Goal: Transaction & Acquisition: Purchase product/service

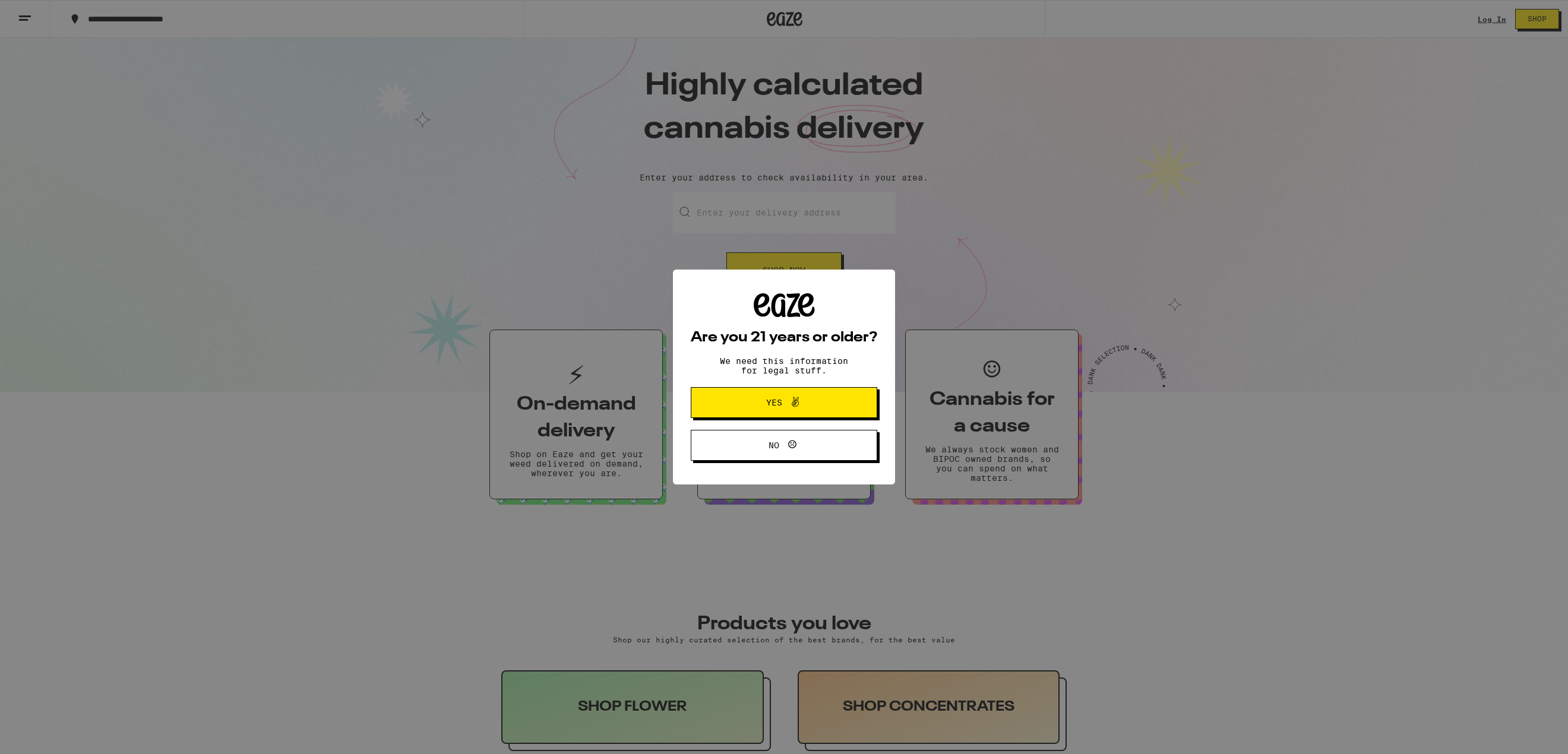
click at [1485, 20] on div "Are you 21 years or older? We need this information for legal stuff. Yes No" at bounding box center [784, 377] width 1568 height 754
click at [819, 401] on span "Yes" at bounding box center [784, 403] width 90 height 15
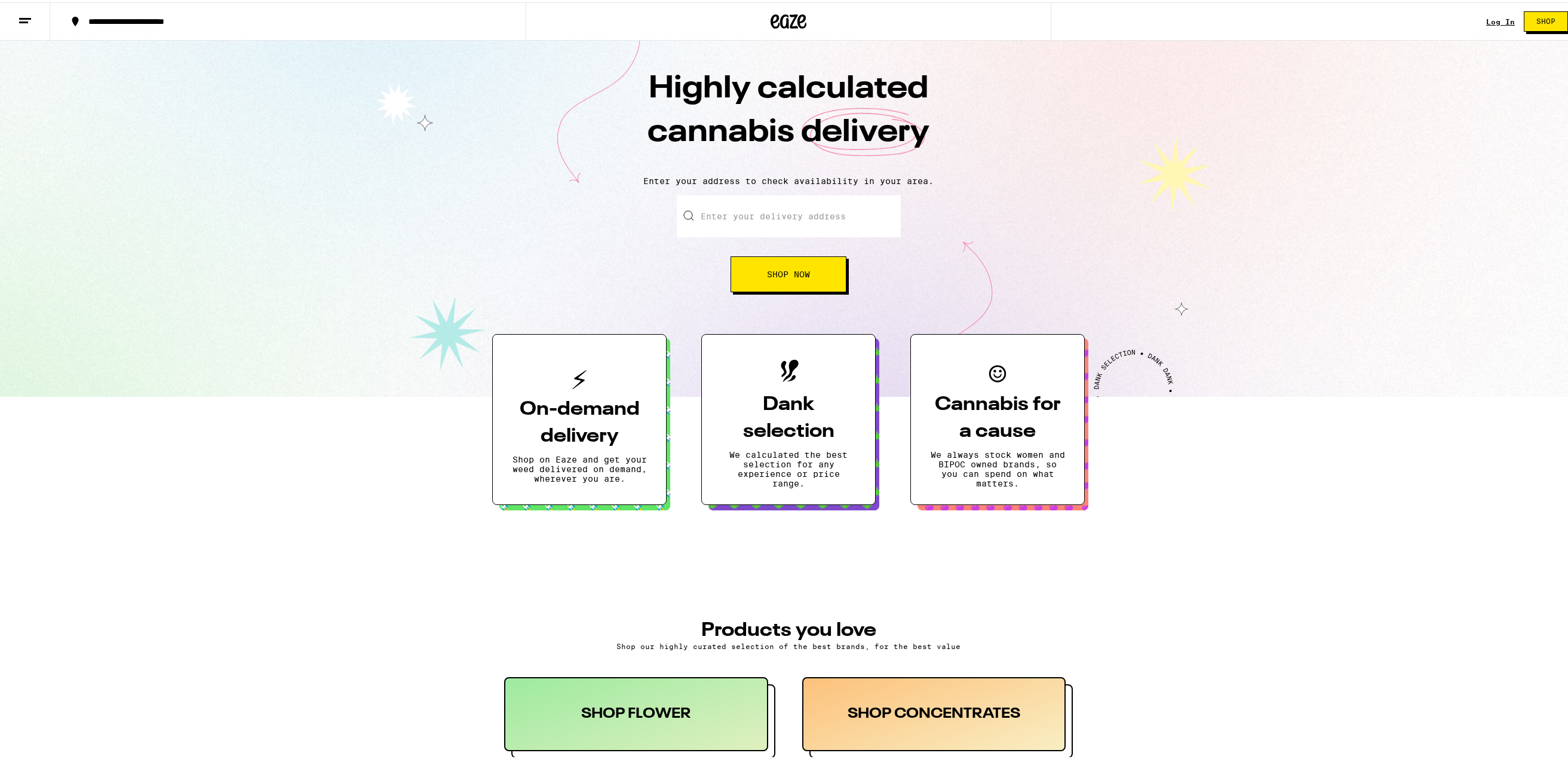
click at [1491, 21] on div "Log In" at bounding box center [1500, 19] width 29 height 8
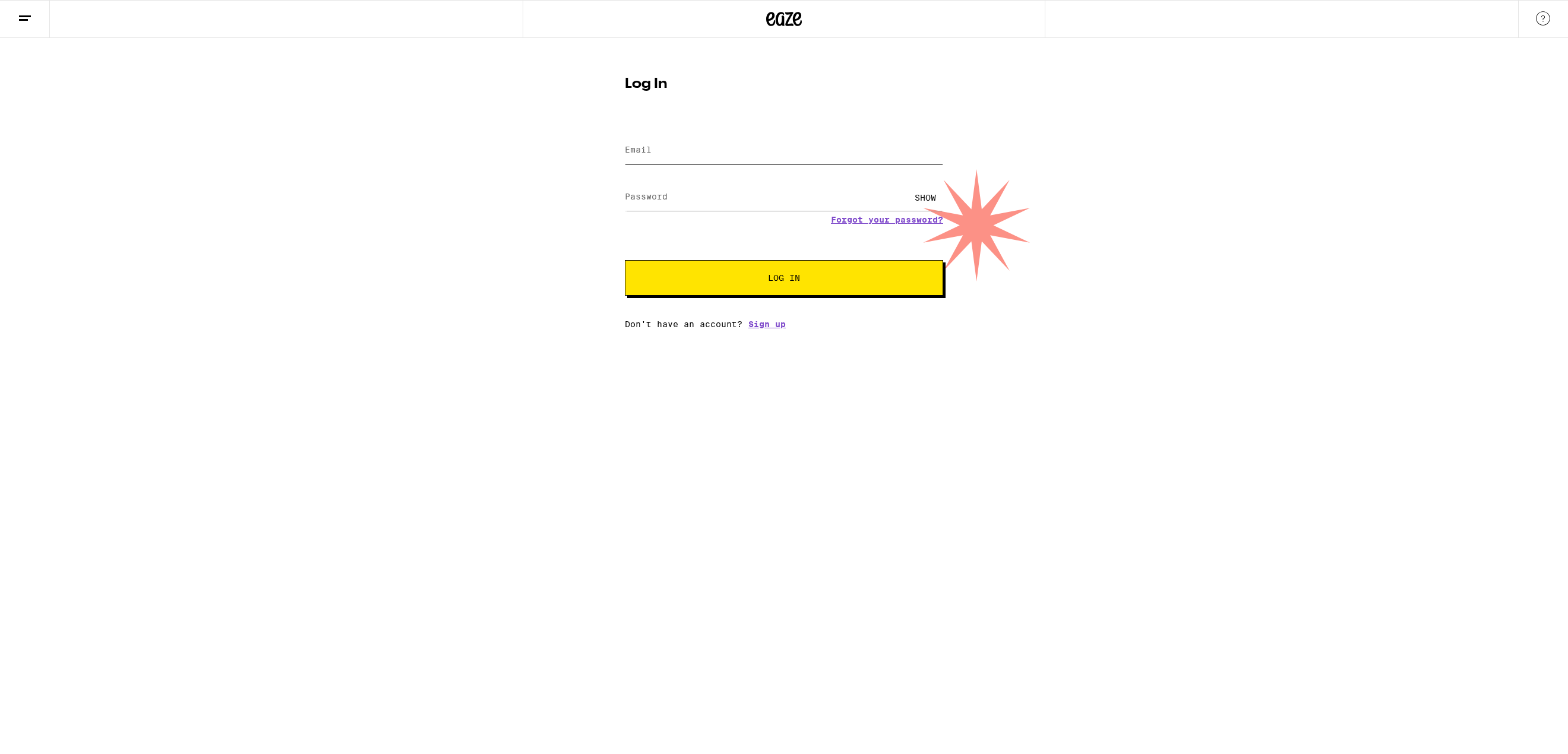
type input "[PERSON_NAME][EMAIL_ADDRESS][DOMAIN_NAME]"
click at [763, 277] on span "Log In" at bounding box center [784, 277] width 222 height 8
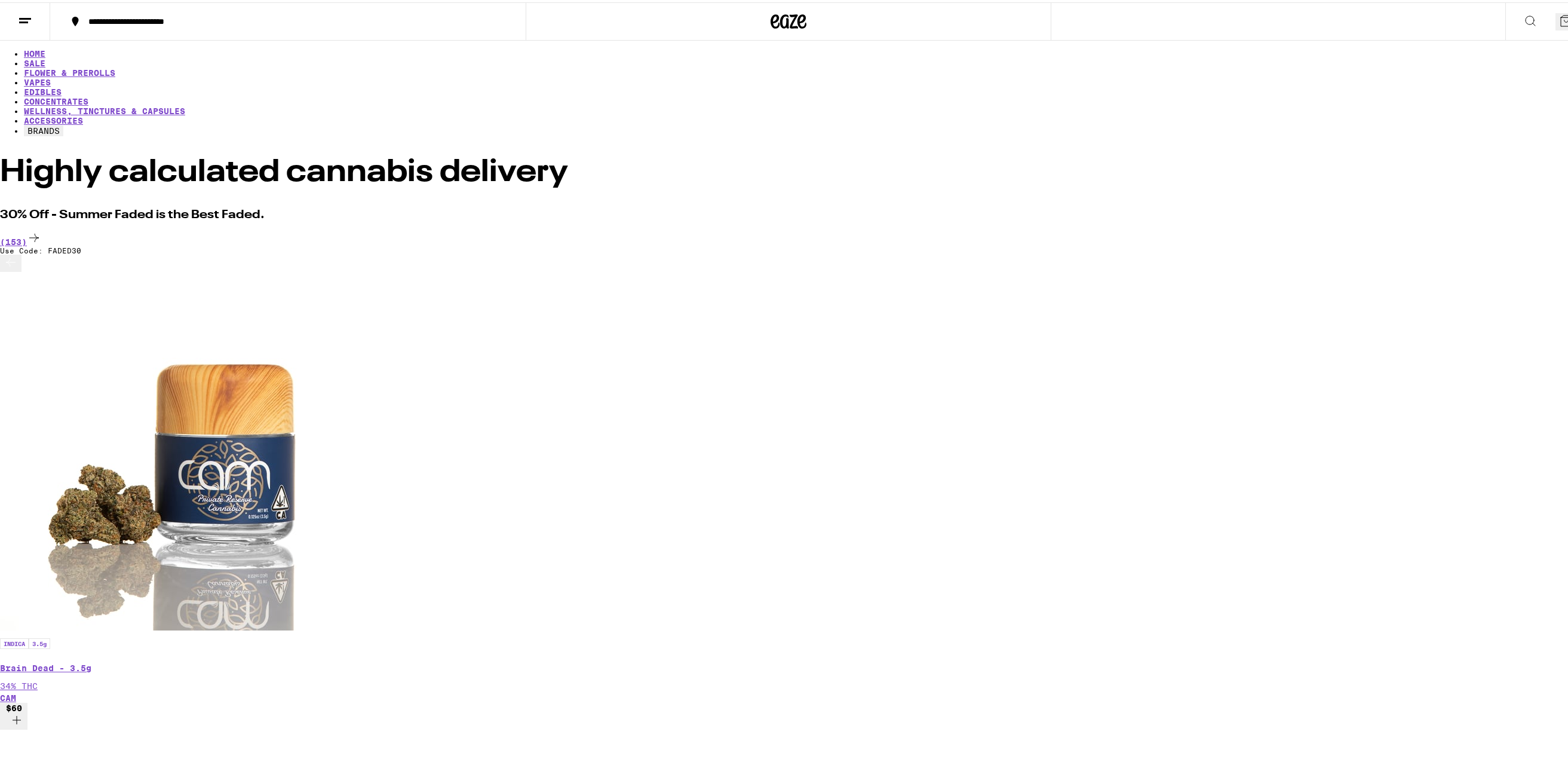
click at [1559, 20] on icon at bounding box center [1566, 19] width 14 height 14
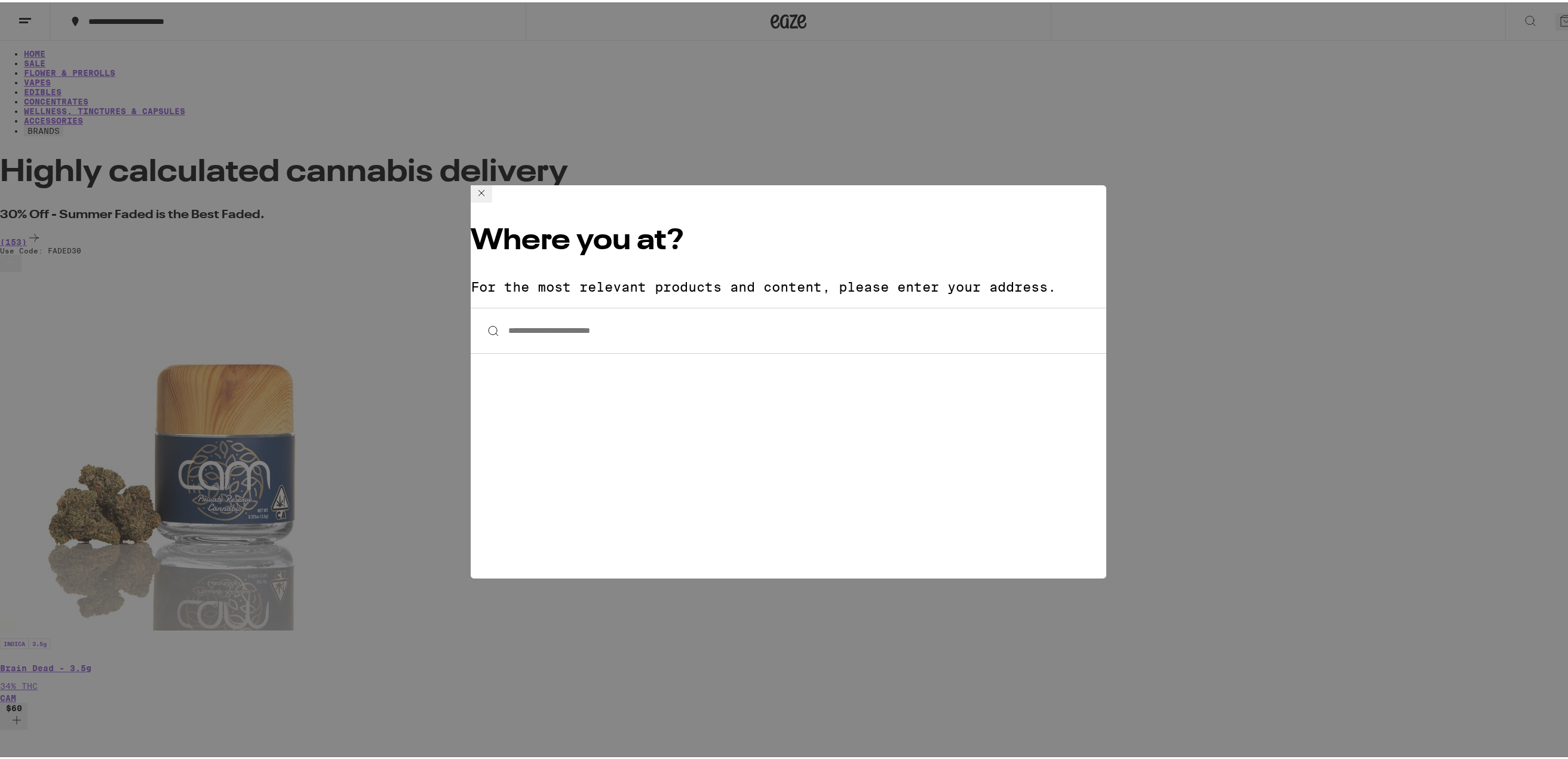
click at [489, 198] on icon at bounding box center [482, 190] width 14 height 14
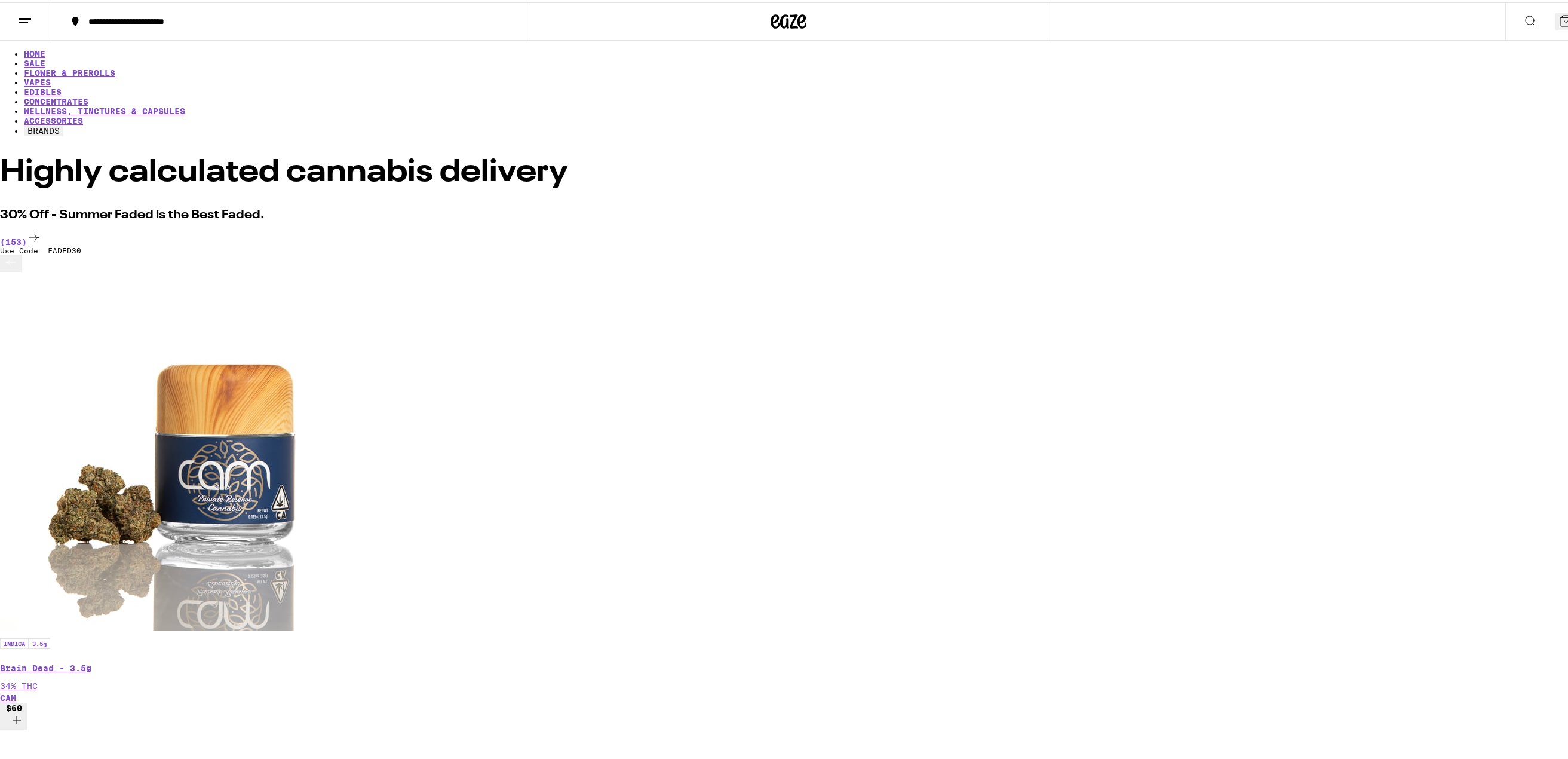
click at [21, 17] on icon at bounding box center [25, 19] width 14 height 14
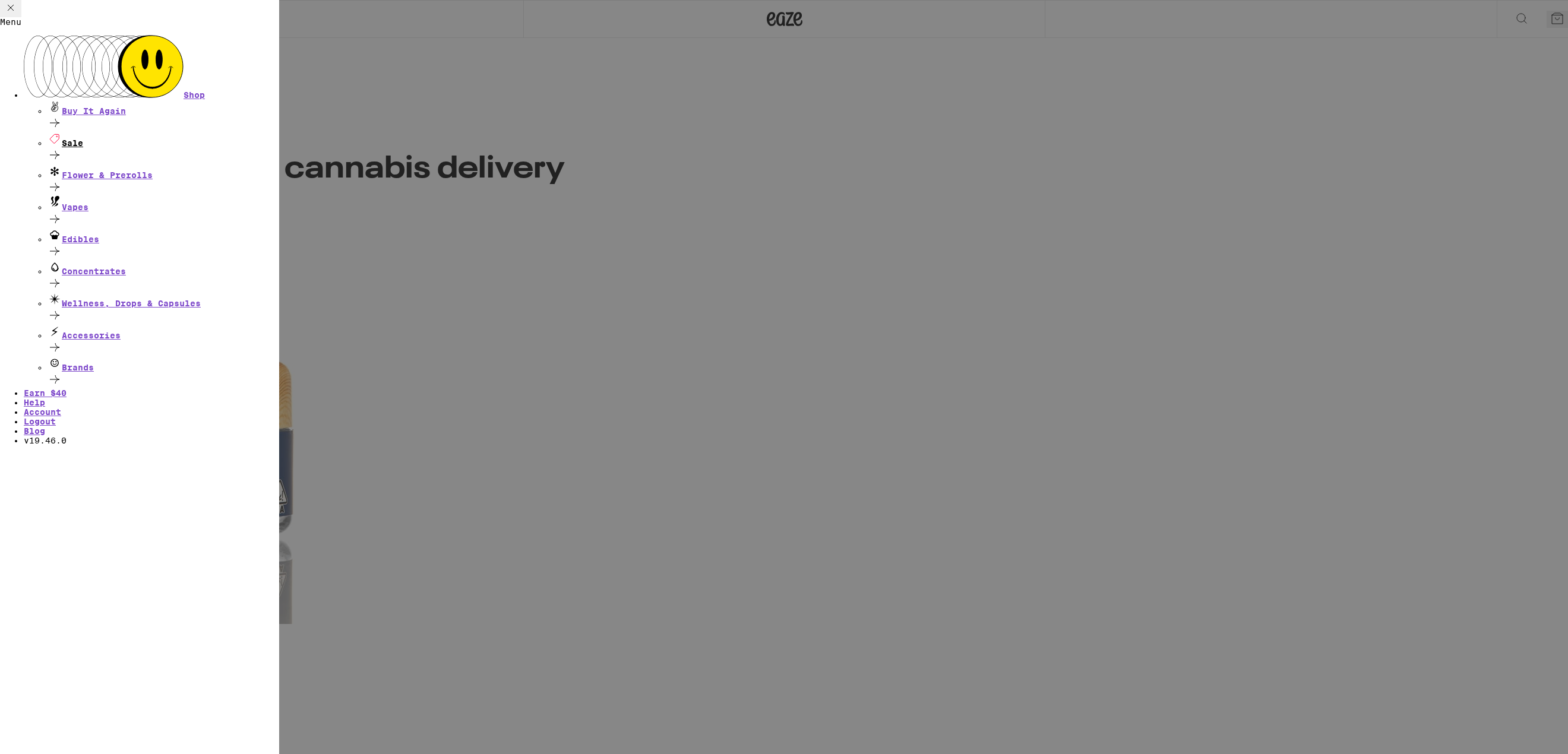
click at [97, 132] on div "Sale" at bounding box center [163, 139] width 231 height 16
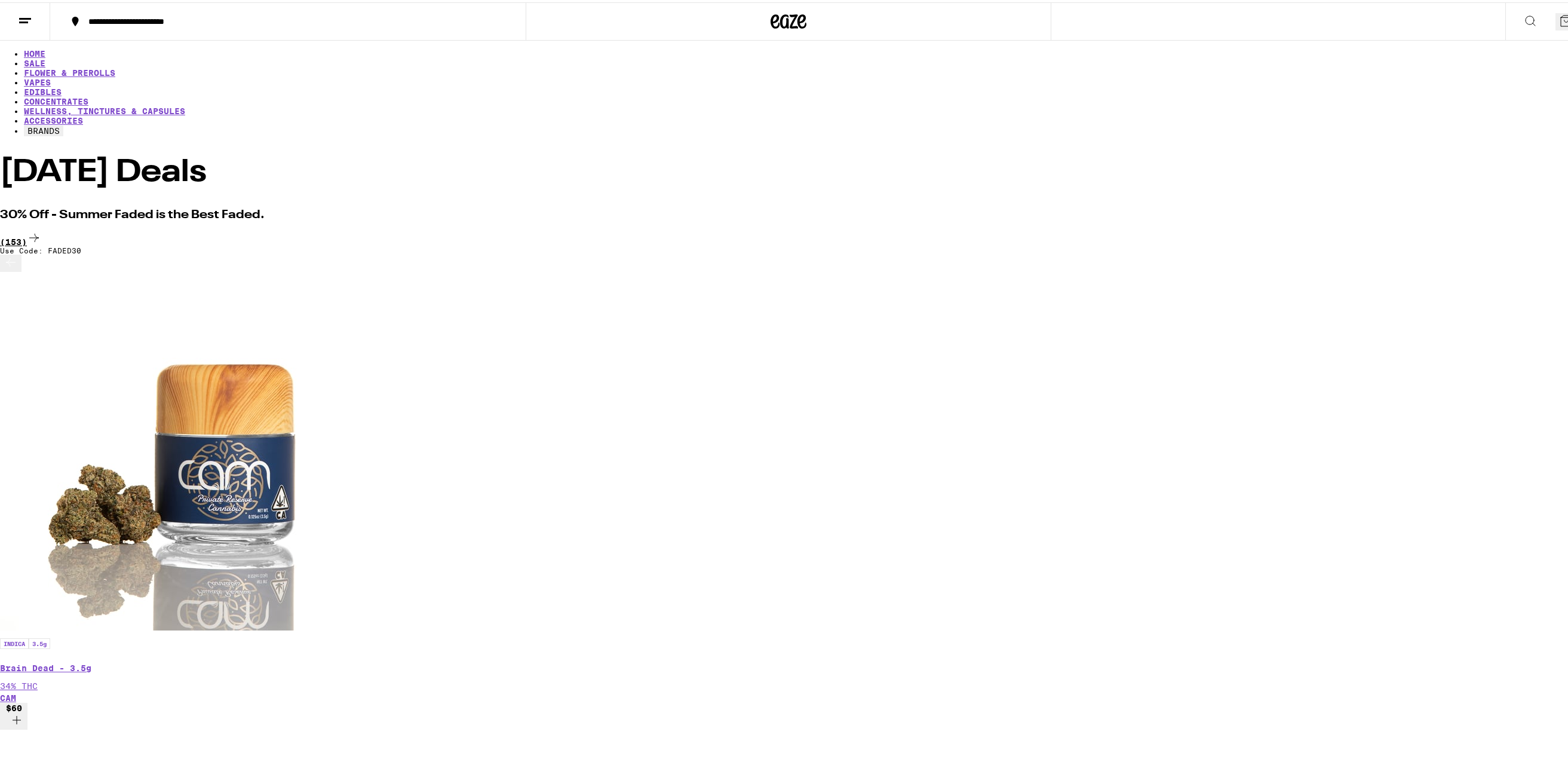
click at [1179, 228] on div "(153)" at bounding box center [788, 236] width 1577 height 16
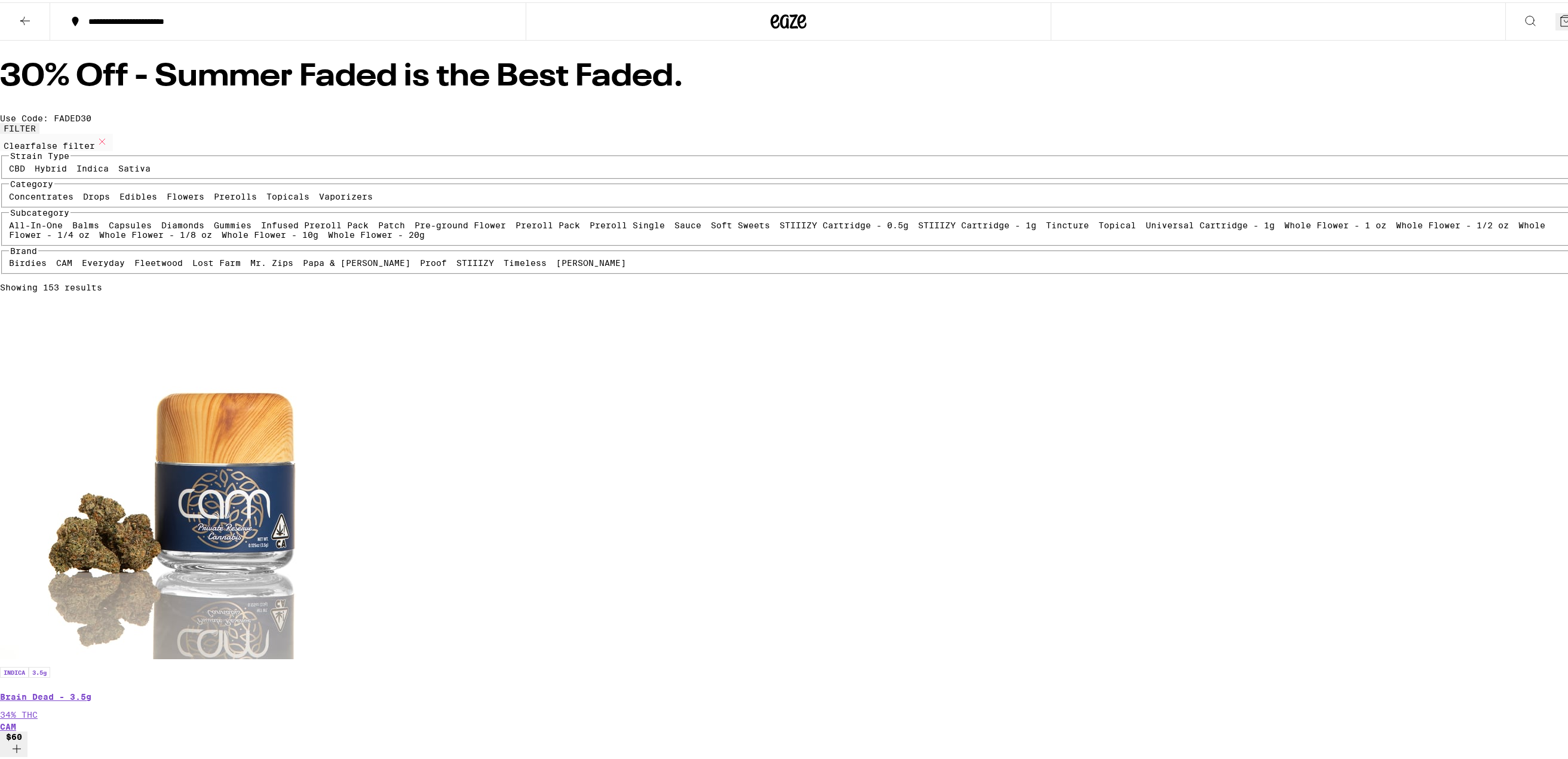
click at [102, 20] on div "**********" at bounding box center [294, 19] width 423 height 8
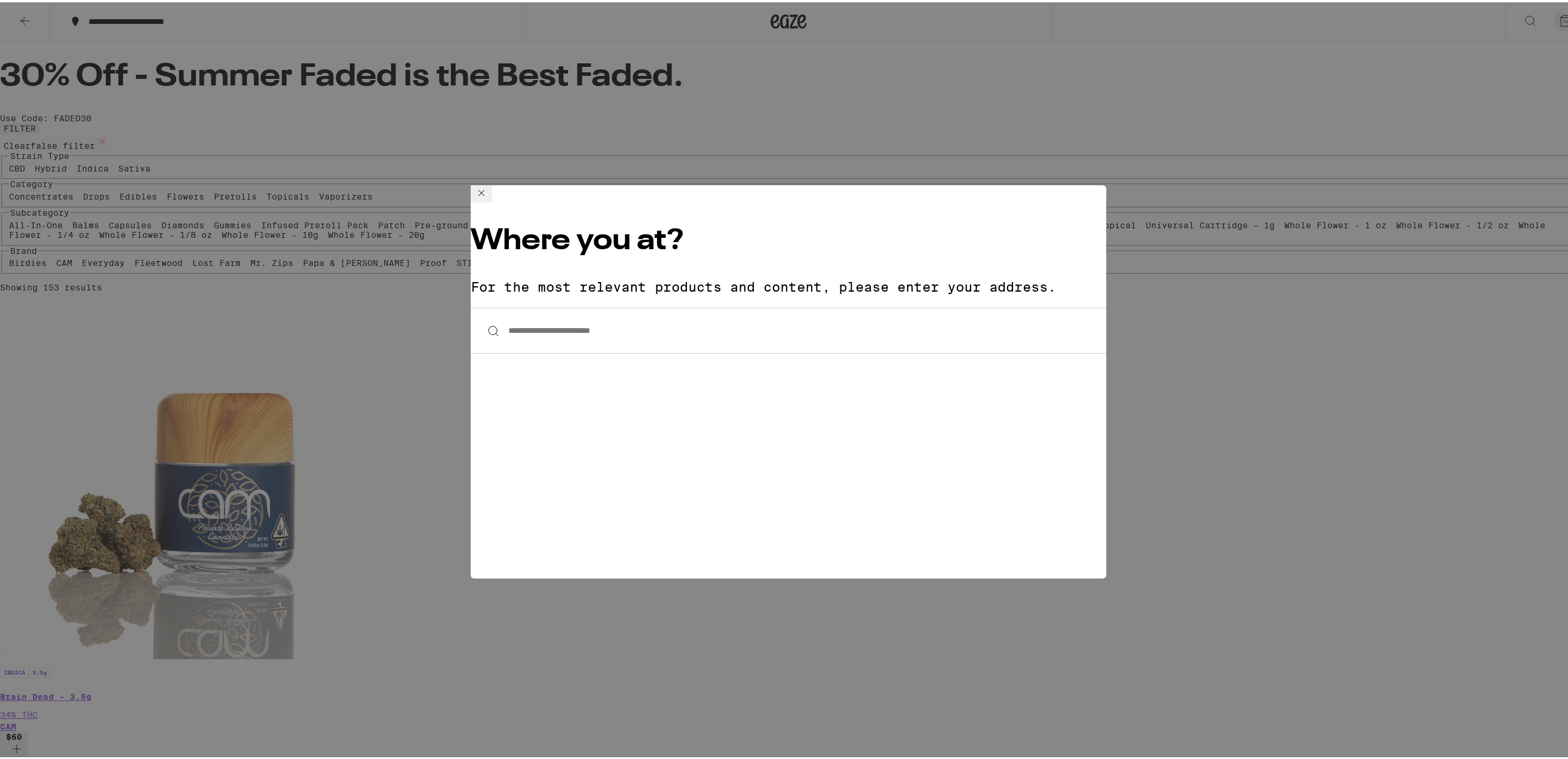
click at [613, 306] on input "**********" at bounding box center [788, 329] width 636 height 46
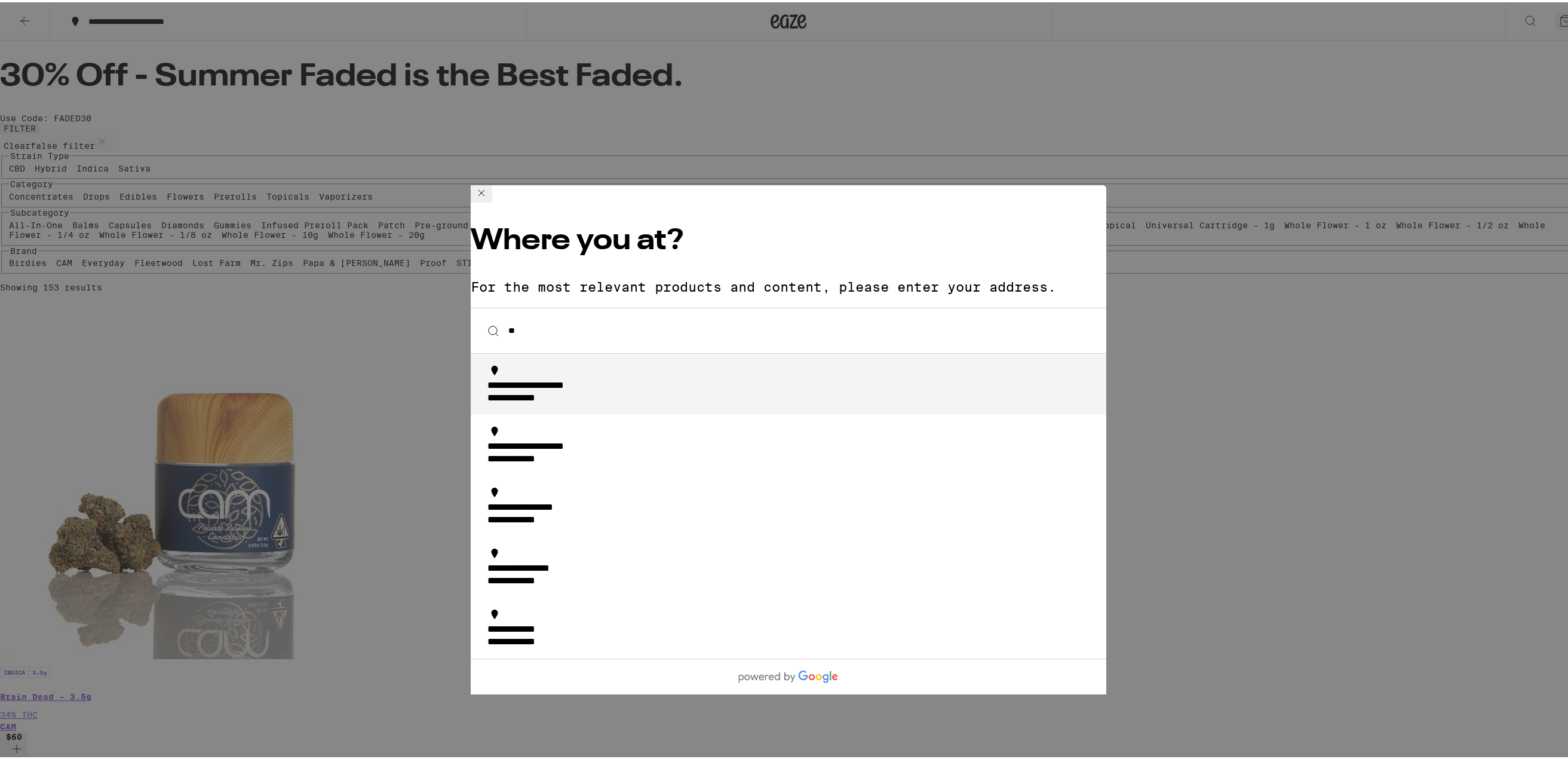
type input "*"
click at [596, 378] on div "**********" at bounding box center [580, 384] width 185 height 13
type input "**********"
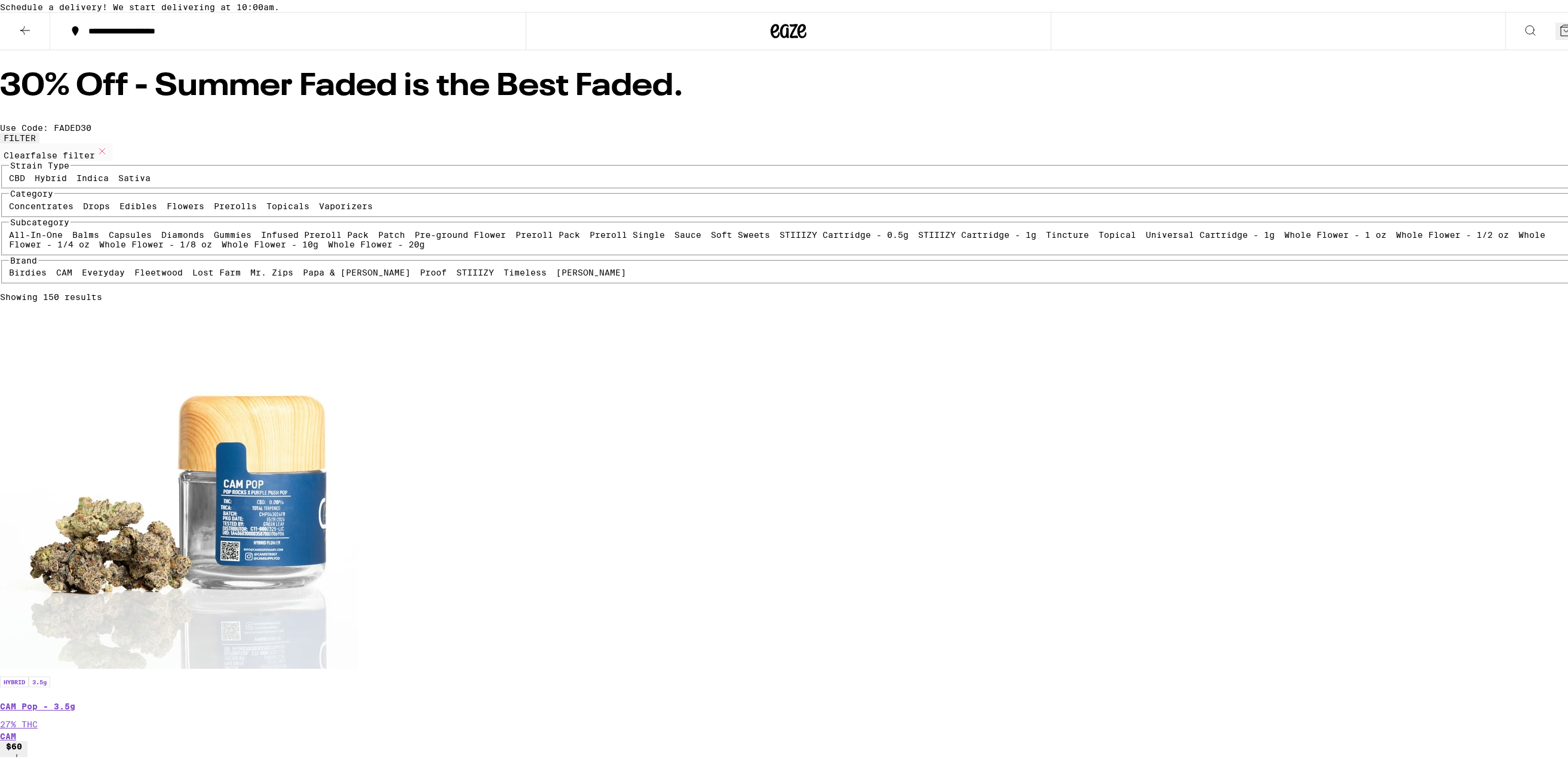
click at [28, 32] on icon at bounding box center [25, 28] width 10 height 8
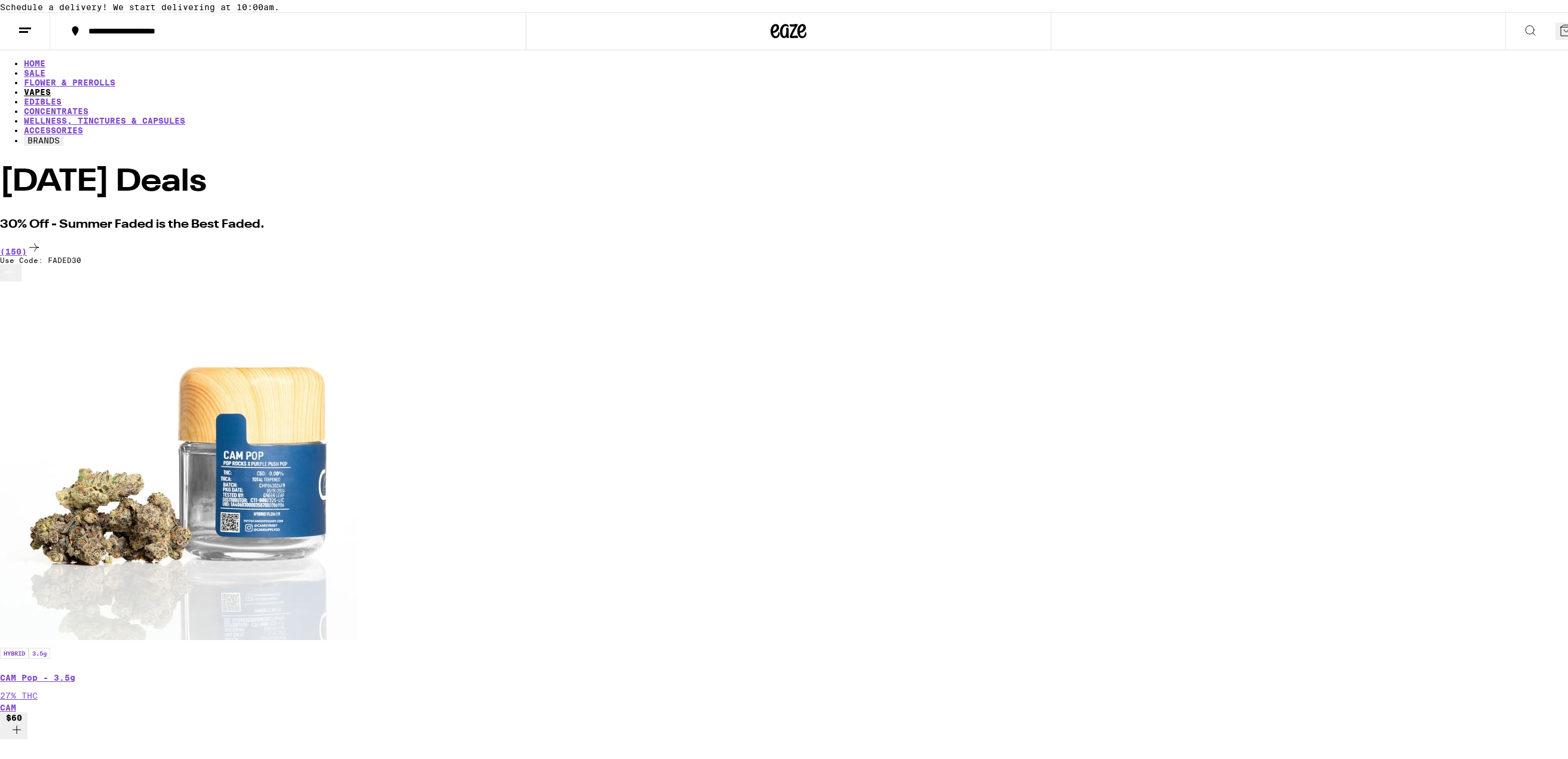
click at [51, 91] on link "VAPES" at bounding box center [37, 89] width 27 height 10
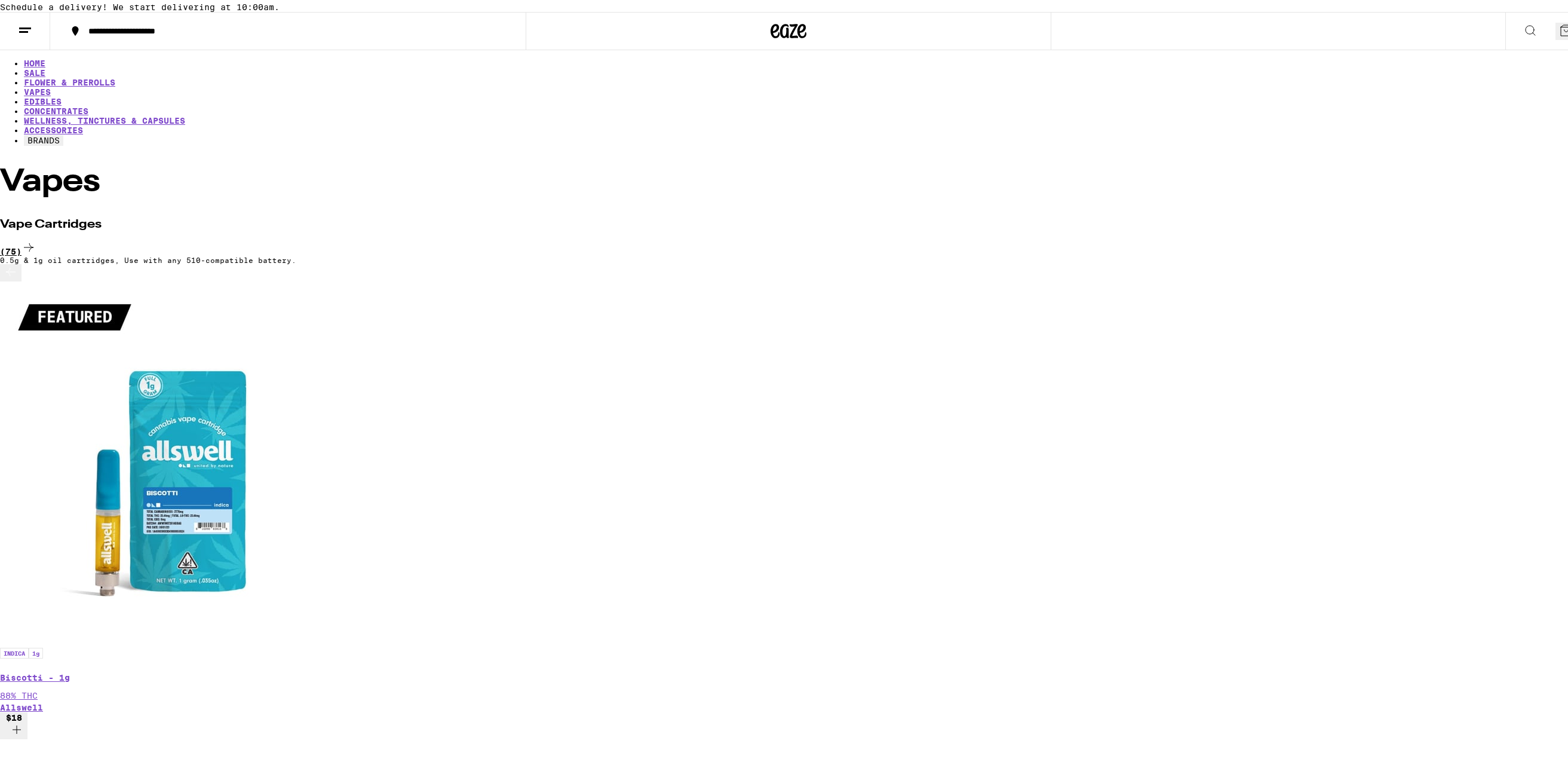
click at [1189, 238] on div "(75)" at bounding box center [788, 246] width 1577 height 16
click at [83, 123] on link "ACCESSORIES" at bounding box center [53, 127] width 59 height 10
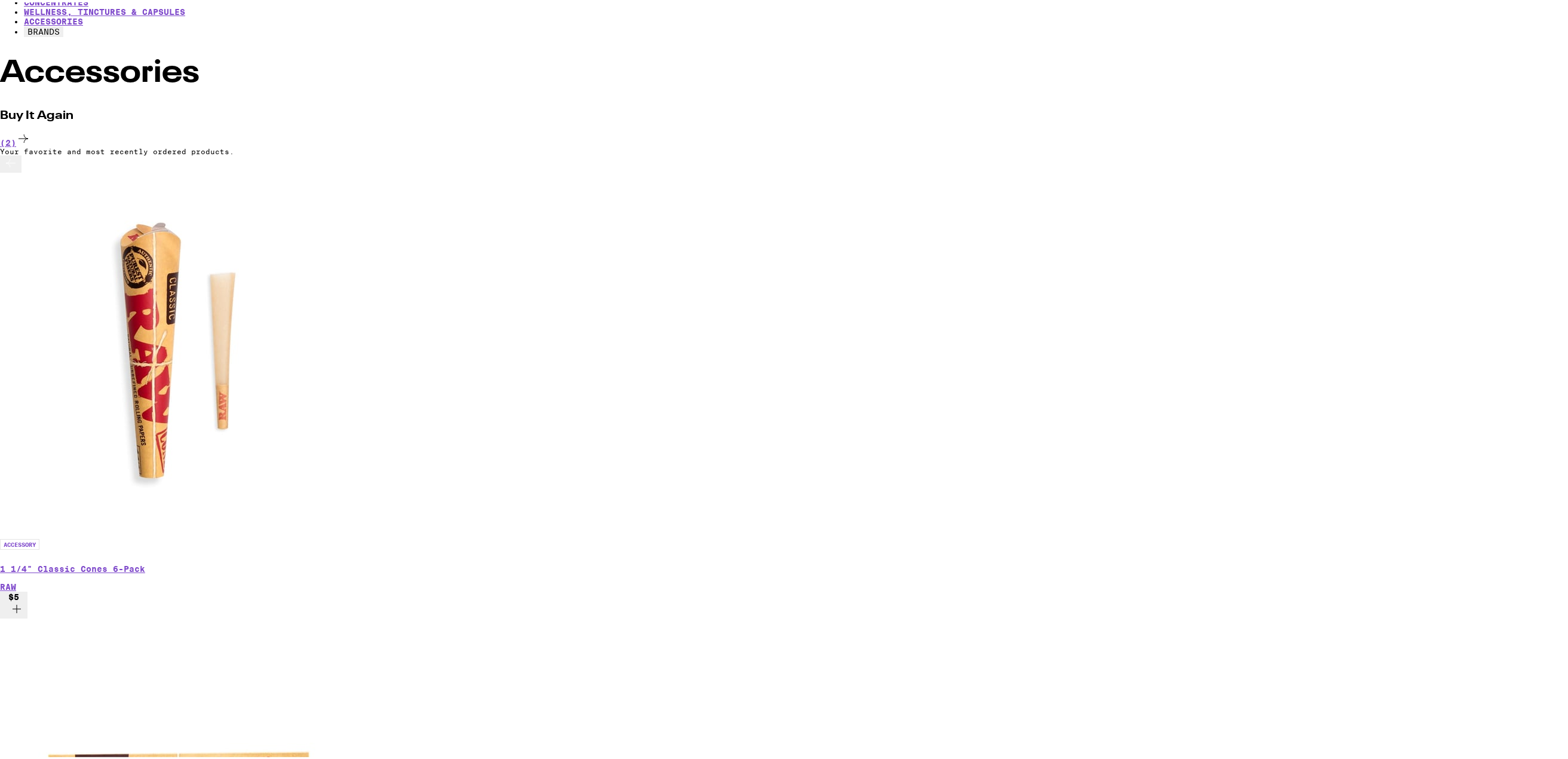
scroll to position [120, 0]
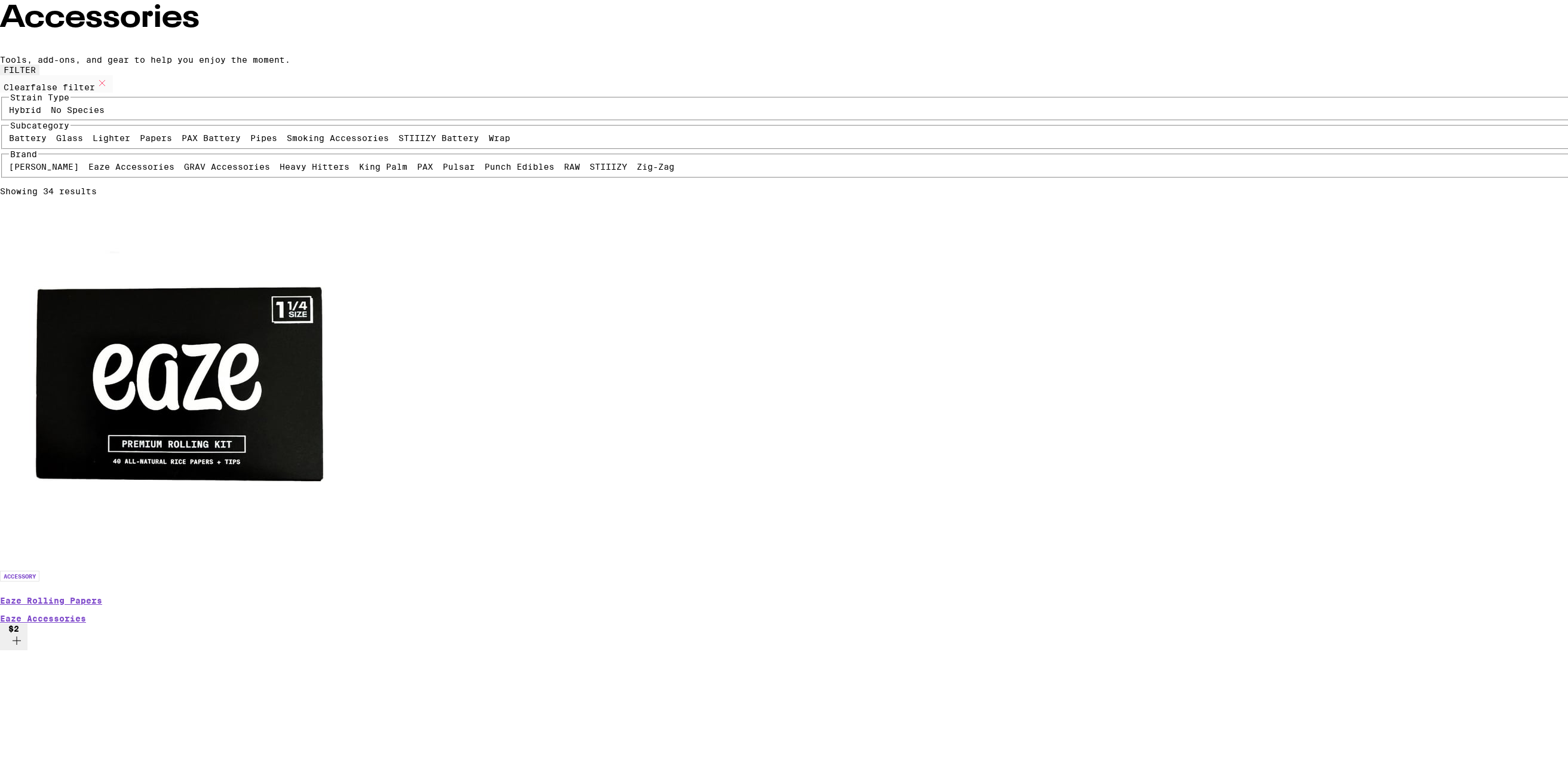
scroll to position [60, 0]
